Goal: Task Accomplishment & Management: Manage account settings

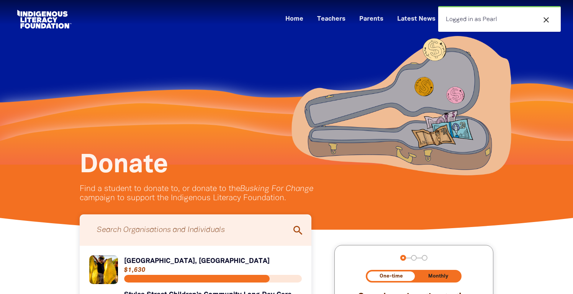
click at [546, 18] on icon "close" at bounding box center [546, 19] width 9 height 9
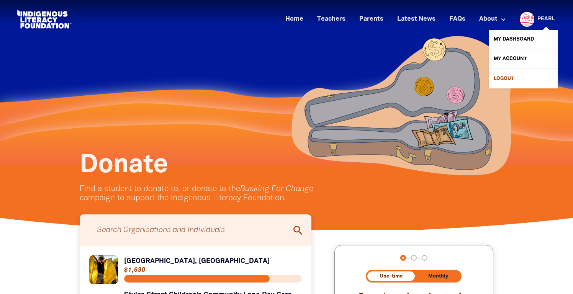
click at [506, 79] on link "Logout" at bounding box center [523, 78] width 69 height 19
